Goal: Check status: Check status

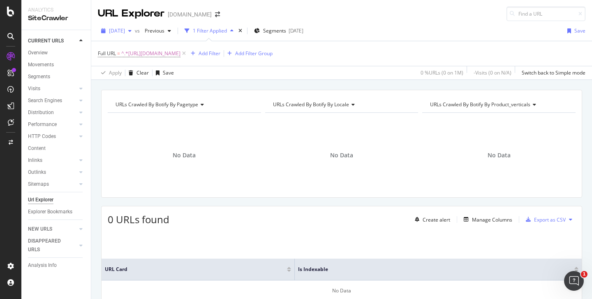
click at [118, 30] on span "[DATE]" at bounding box center [117, 30] width 16 height 7
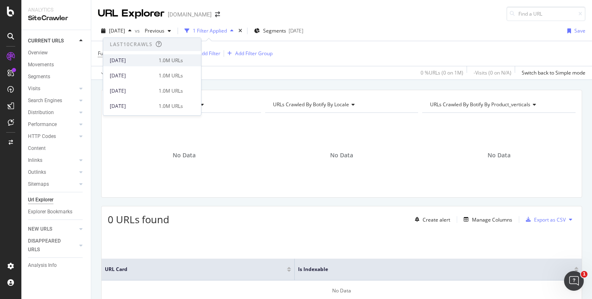
click at [138, 60] on div "[DATE]" at bounding box center [132, 60] width 44 height 7
